Goal: Information Seeking & Learning: Learn about a topic

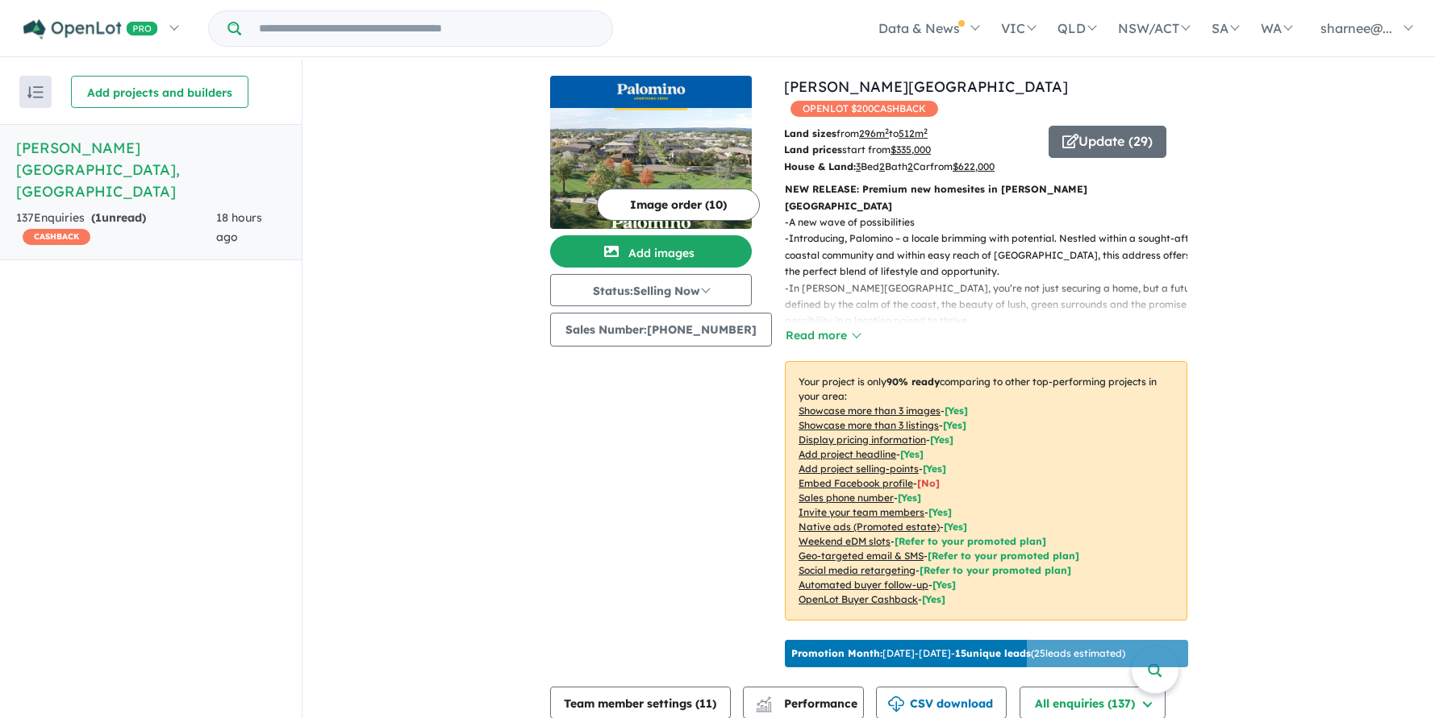
click at [938, 101] on span "OPENLOT $ 200 CASHBACK" at bounding box center [864, 109] width 148 height 16
drag, startPoint x: 1053, startPoint y: 90, endPoint x: 1114, endPoint y: 89, distance: 60.5
click at [938, 101] on span "OPENLOT $ 200 CASHBACK" at bounding box center [864, 109] width 148 height 16
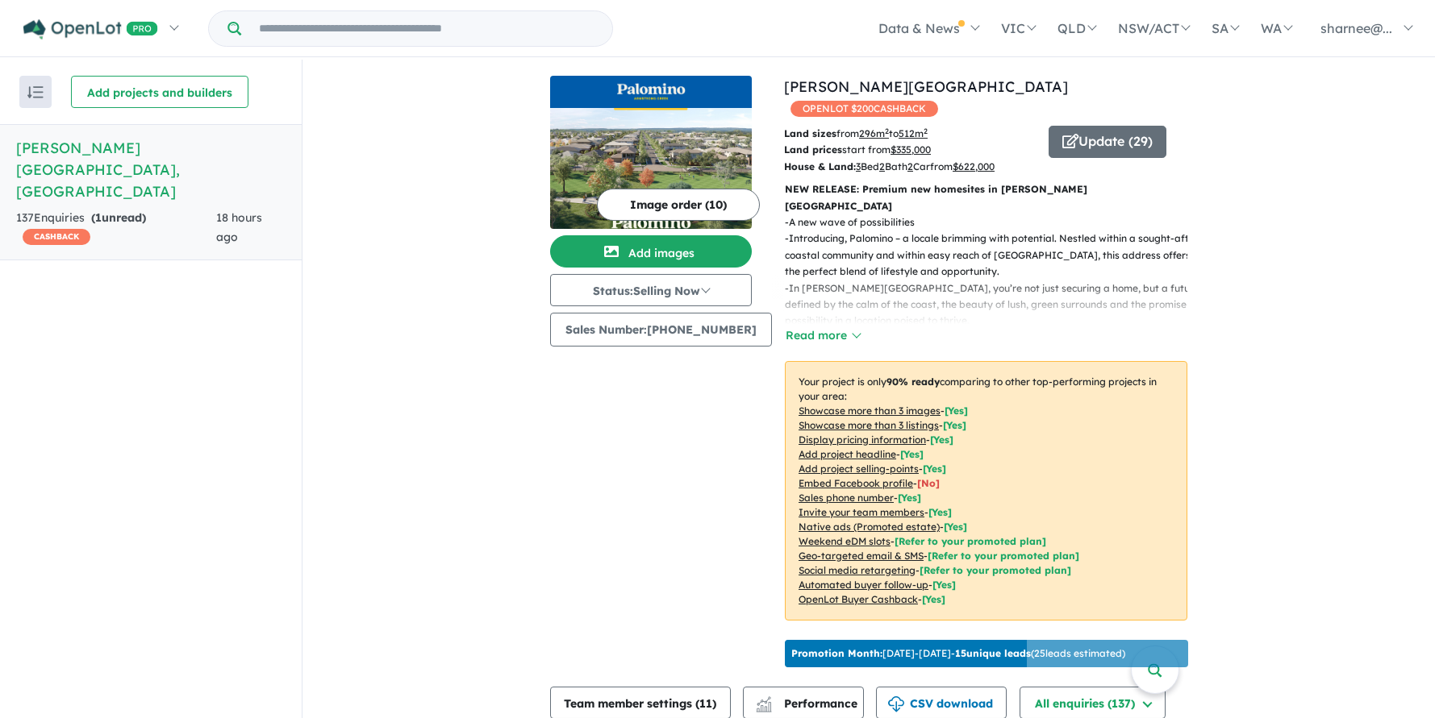
click at [73, 229] on span "CASHBACK" at bounding box center [57, 237] width 68 height 16
click at [58, 229] on span "CASHBACK" at bounding box center [57, 237] width 68 height 16
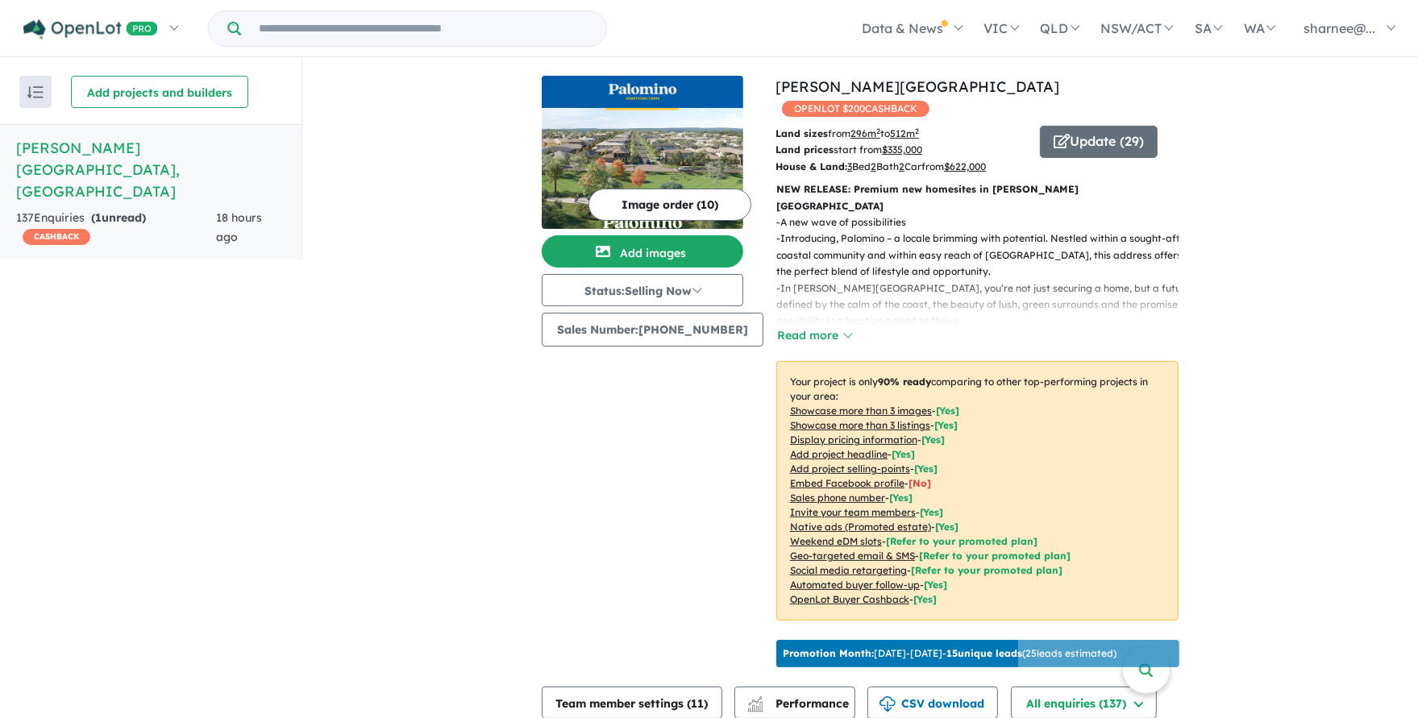
drag, startPoint x: 1000, startPoint y: 82, endPoint x: 1024, endPoint y: 91, distance: 25.8
click at [930, 101] on span "OPENLOT $ 200 CASHBACK" at bounding box center [856, 109] width 148 height 16
click at [801, 327] on button "Read more" at bounding box center [815, 336] width 76 height 19
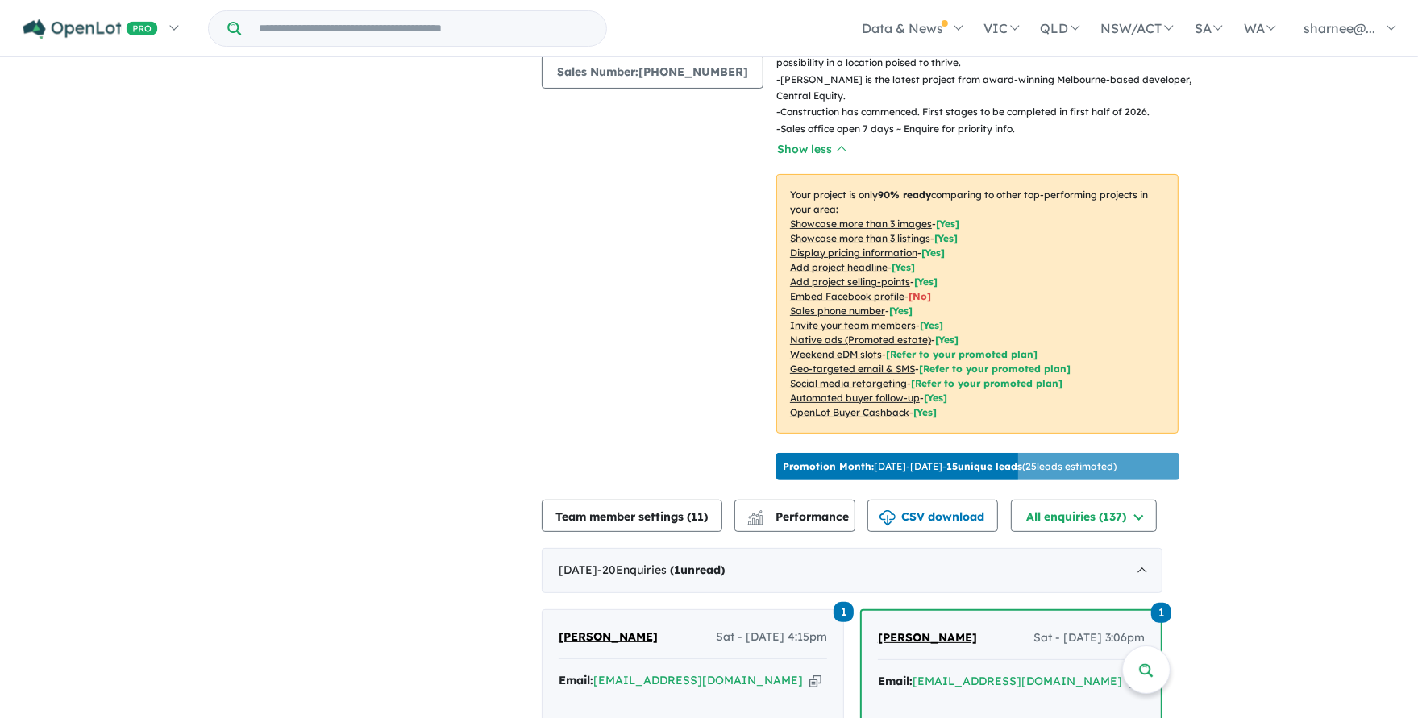
scroll to position [273, 0]
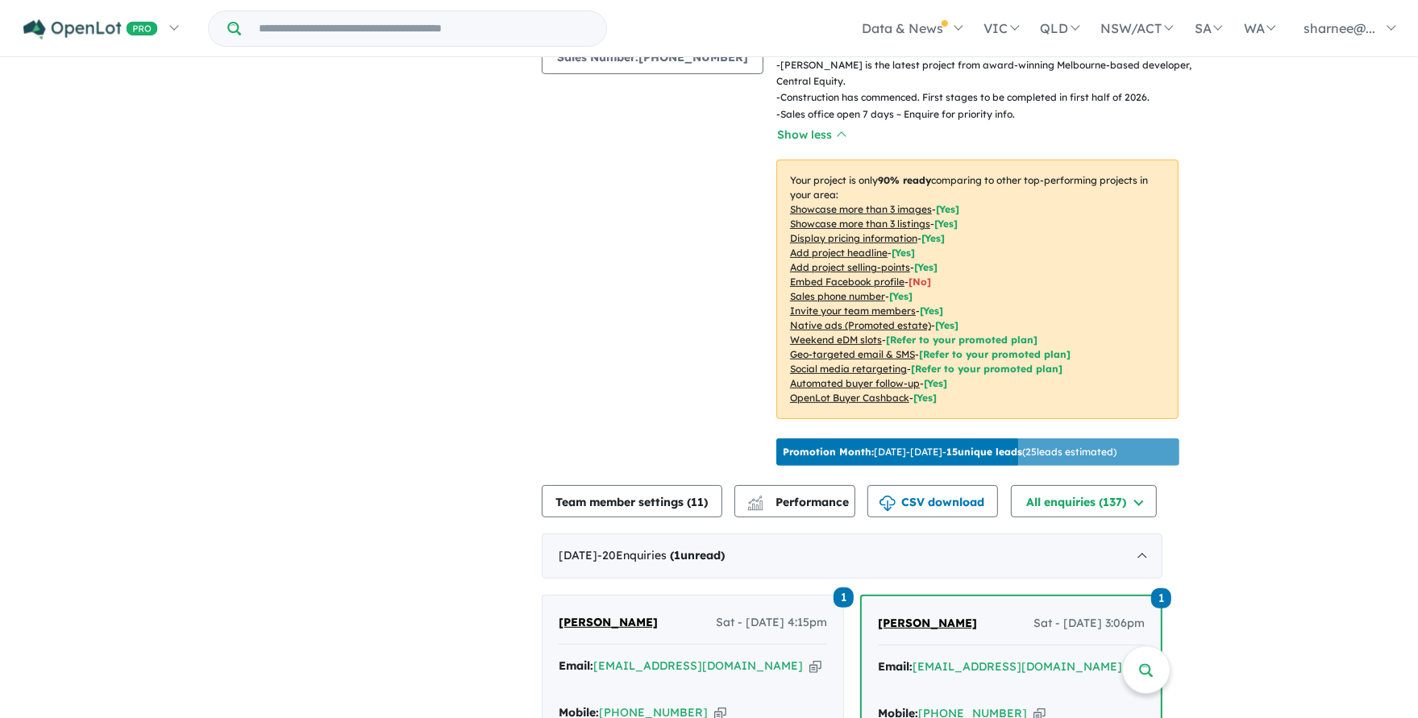
click at [872, 392] on u "OpenLot Buyer Cashback" at bounding box center [849, 398] width 119 height 12
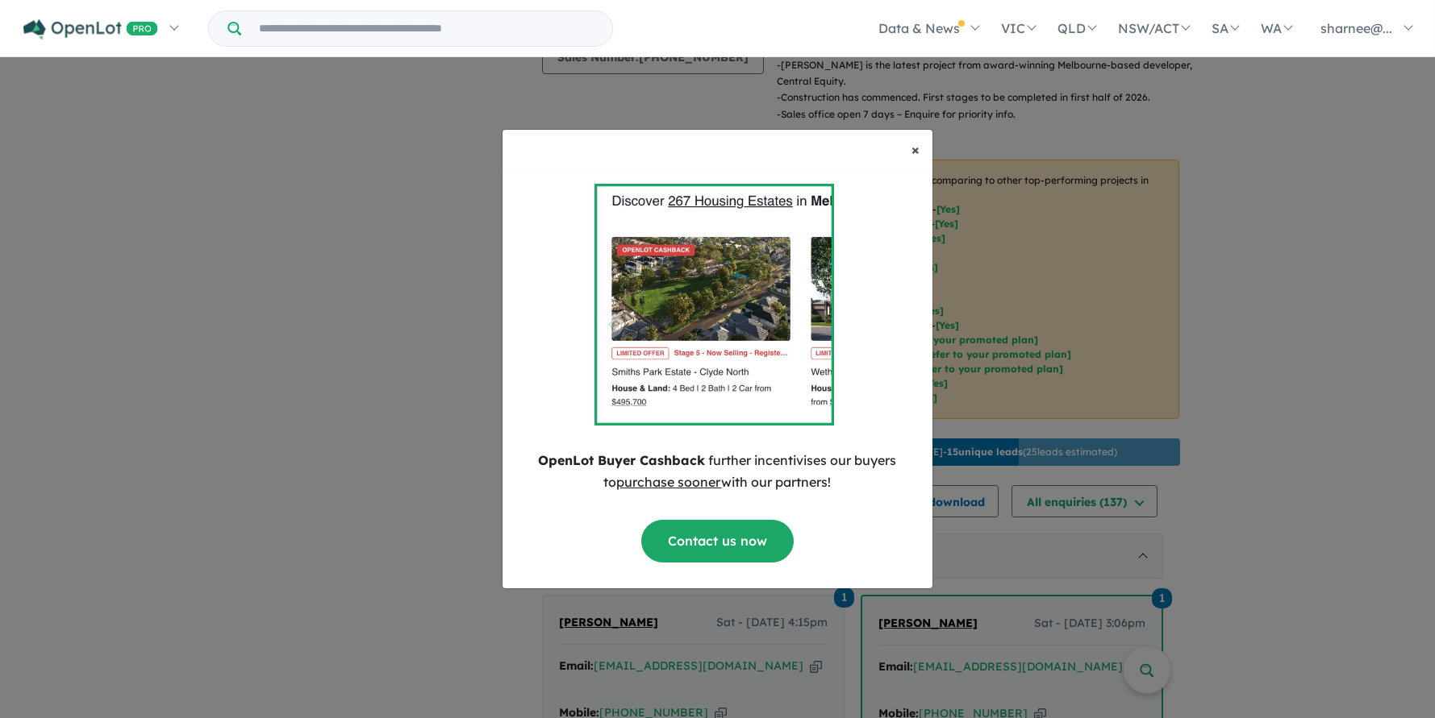
click at [911, 144] on span "×" at bounding box center [915, 149] width 8 height 19
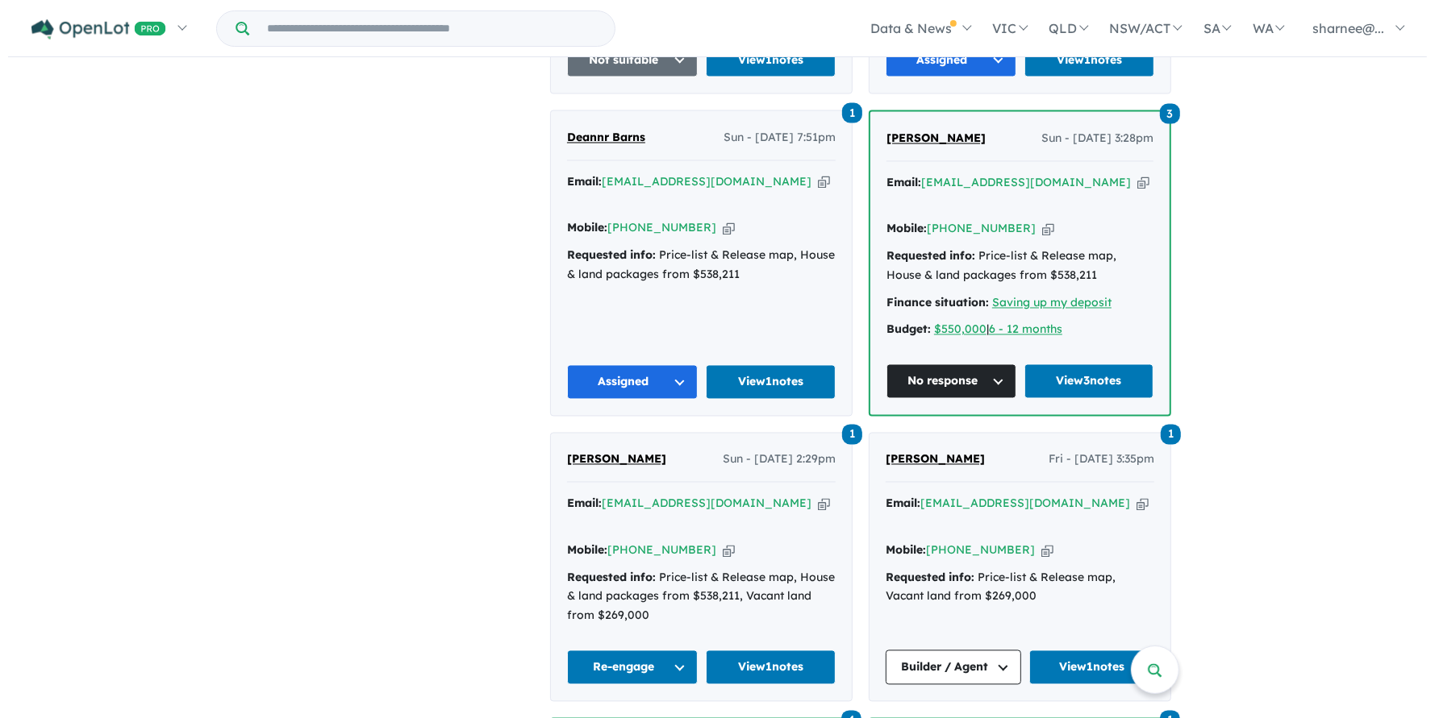
scroll to position [0, 0]
